Goal: Find specific page/section: Find specific page/section

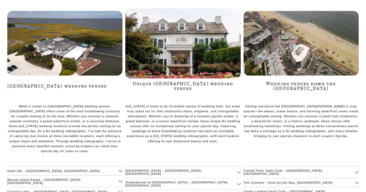
scroll to position [2146, 0]
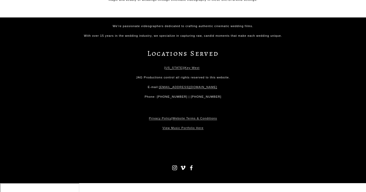
click at [194, 70] on link "Key West" at bounding box center [192, 68] width 15 height 5
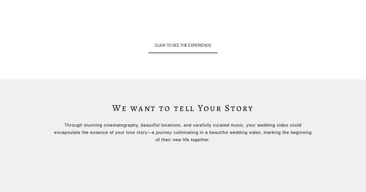
scroll to position [559, 0]
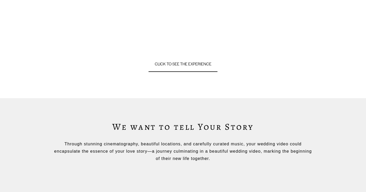
click at [180, 56] on link "CLICK TO SEE THE EXPERIENCE" at bounding box center [183, 64] width 69 height 16
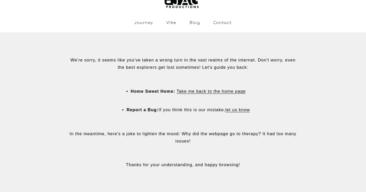
scroll to position [35, 0]
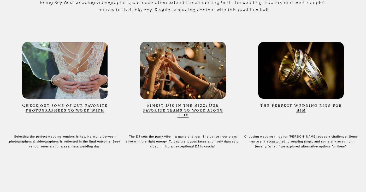
scroll to position [2035, 0]
